Goal: Task Accomplishment & Management: Manage account settings

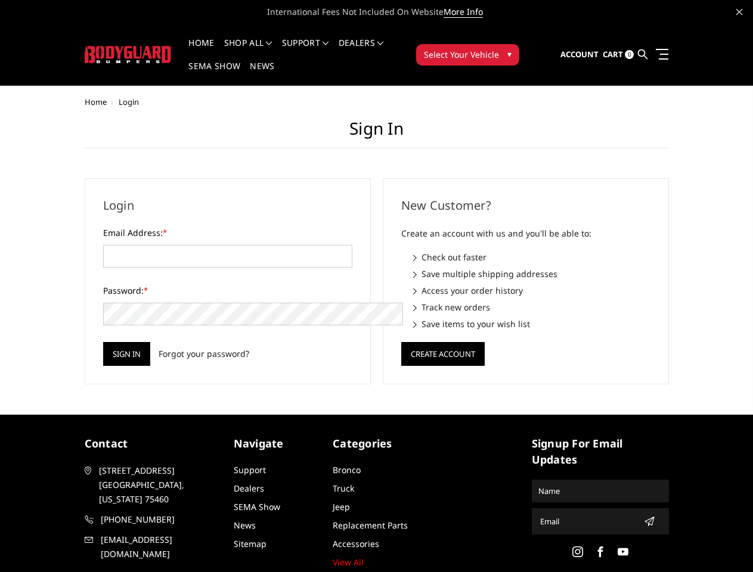
click at [377, 286] on div "New Customer? Create an account with us and you'll be able to: Check out faster…" at bounding box center [526, 281] width 298 height 206
click at [321, 43] on li "Support FAQ Install Instructions Shipping Warranty Terms & Conditions Cancellat…" at bounding box center [305, 50] width 57 height 23
click at [321, 50] on li "Support FAQ Install Instructions Shipping Warranty Terms & Conditions Cancellat…" at bounding box center [305, 50] width 57 height 23
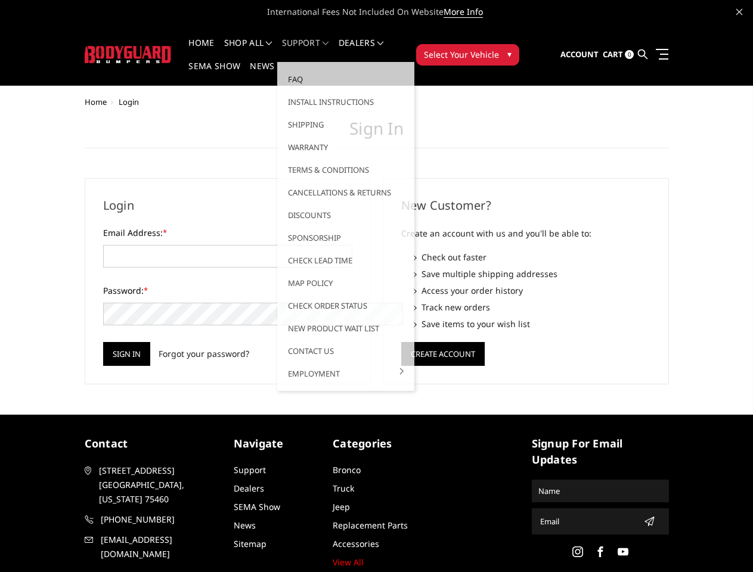
click at [499, 48] on span "Select Your Vehicle" at bounding box center [461, 54] width 75 height 13
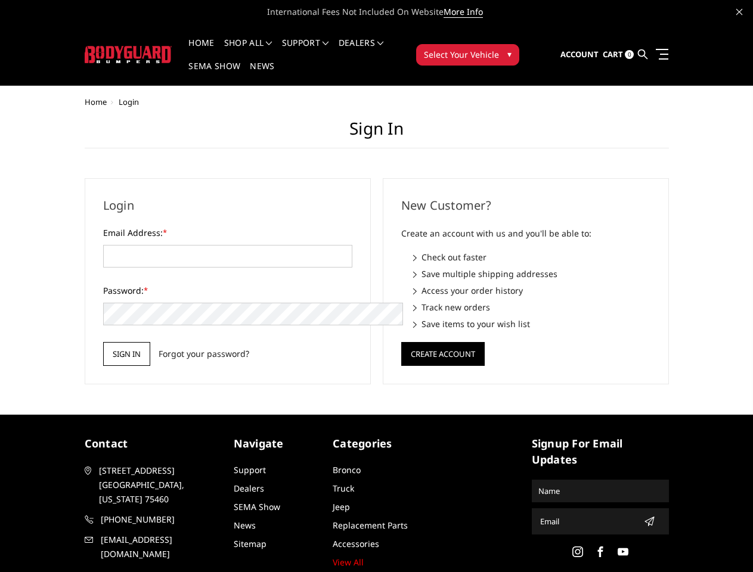
click at [103, 342] on input "Sign in" at bounding box center [126, 354] width 47 height 24
click at [442, 342] on button "Create Account" at bounding box center [442, 354] width 83 height 24
click at [645, 517] on icon "submit" at bounding box center [650, 522] width 10 height 10
